Goal: Check status: Check status

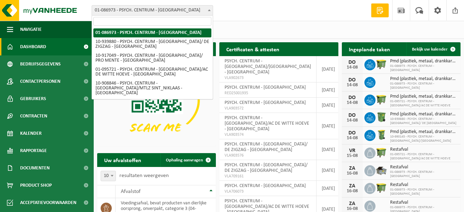
drag, startPoint x: 210, startPoint y: 10, endPoint x: 174, endPoint y: 41, distance: 47.7
click at [210, 9] on span at bounding box center [209, 10] width 7 height 9
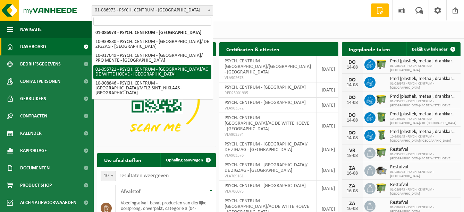
select select "17962"
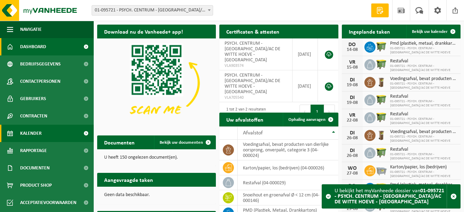
click at [36, 135] on span "Kalender" at bounding box center [31, 133] width 22 height 17
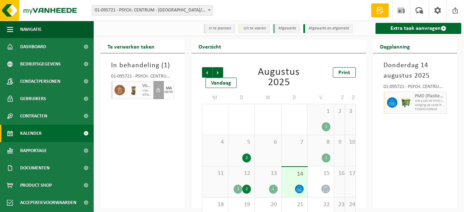
click at [271, 187] on div "1" at bounding box center [273, 189] width 9 height 9
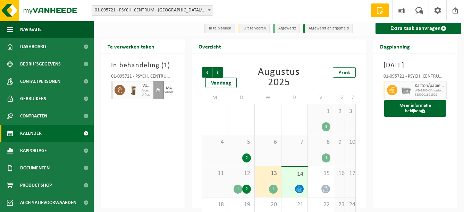
click at [241, 180] on div "12 1 2" at bounding box center [241, 182] width 26 height 31
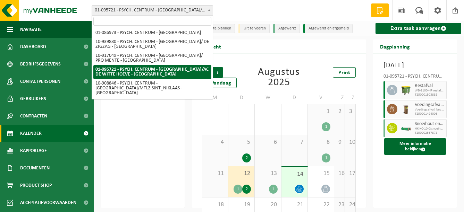
click at [209, 9] on b at bounding box center [209, 10] width 3 height 2
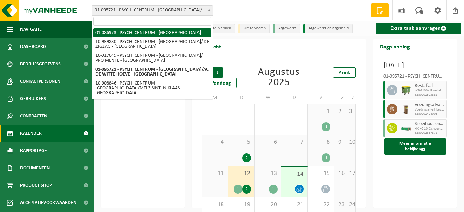
select select "700"
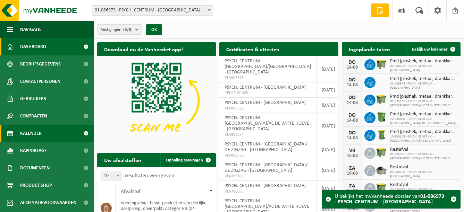
click at [38, 133] on span "Kalender" at bounding box center [31, 133] width 22 height 17
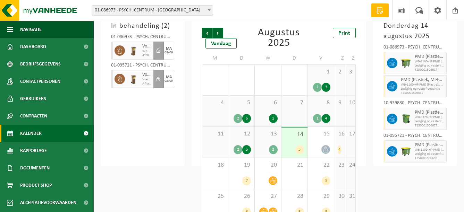
scroll to position [44, 0]
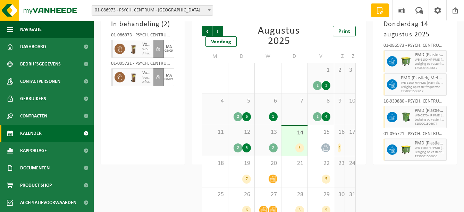
click at [295, 139] on div "14 5" at bounding box center [294, 141] width 26 height 30
click at [270, 137] on div "13 2" at bounding box center [268, 140] width 26 height 31
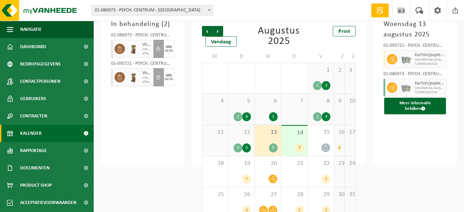
click at [244, 137] on div "12 2 5" at bounding box center [241, 140] width 26 height 31
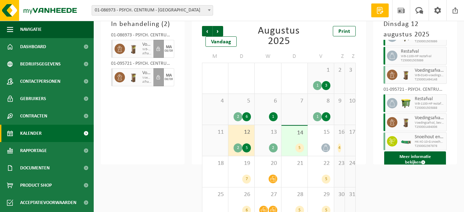
scroll to position [44, 0]
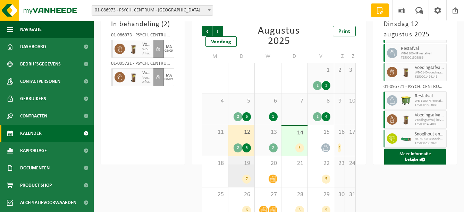
click at [234, 165] on span "19" at bounding box center [241, 164] width 19 height 8
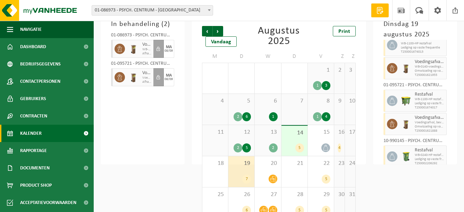
scroll to position [67, 0]
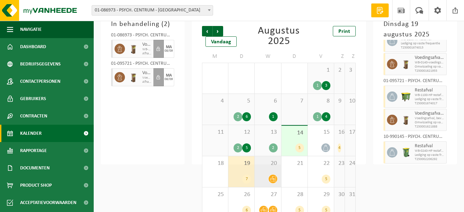
click at [266, 167] on span "20" at bounding box center [267, 164] width 19 height 8
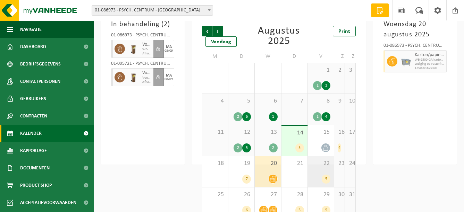
click at [318, 166] on span "22" at bounding box center [320, 164] width 19 height 8
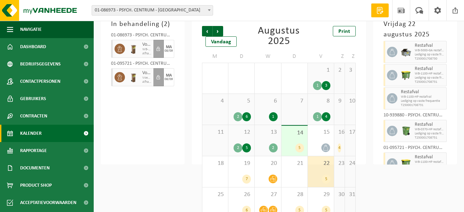
scroll to position [20, 0]
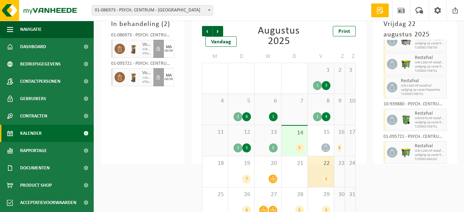
click at [341, 137] on div "16 4" at bounding box center [339, 140] width 10 height 31
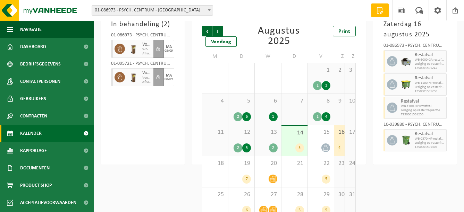
scroll to position [57, 0]
